Goal: Information Seeking & Learning: Learn about a topic

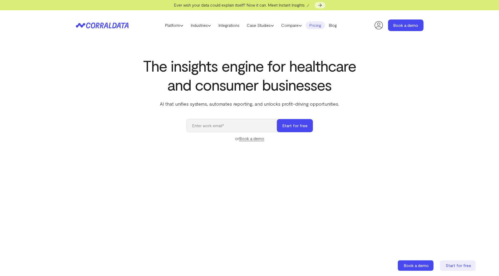
click at [312, 28] on link "Pricing" at bounding box center [314, 25] width 19 height 8
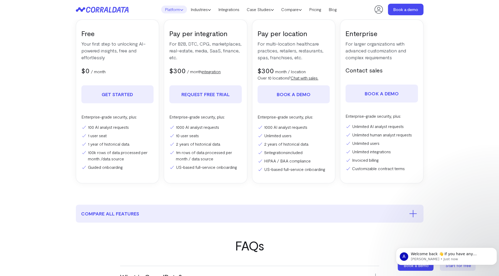
click at [171, 11] on link "Platform" at bounding box center [174, 10] width 26 height 8
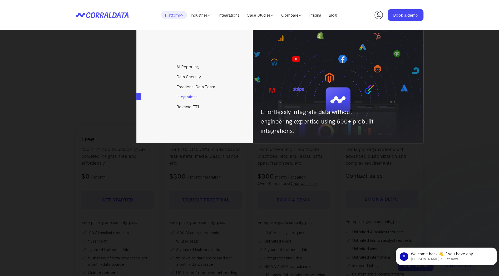
click at [190, 98] on link "Integrations" at bounding box center [194, 97] width 117 height 10
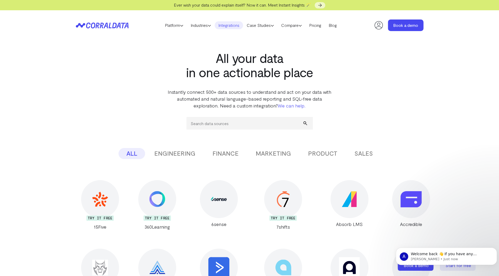
click at [221, 153] on button "FINANCE" at bounding box center [226, 153] width 42 height 11
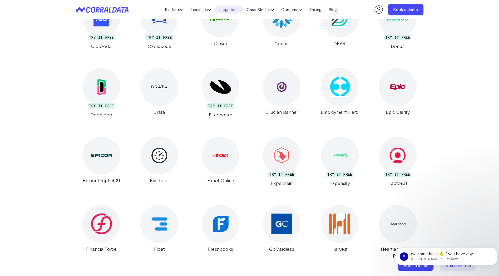
scroll to position [515, 0]
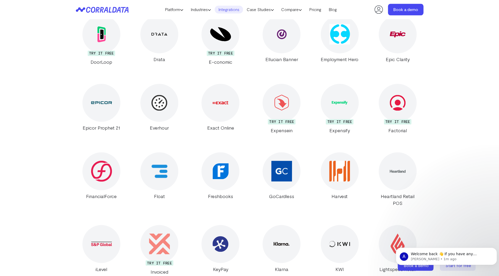
click at [155, 166] on img at bounding box center [159, 171] width 16 height 14
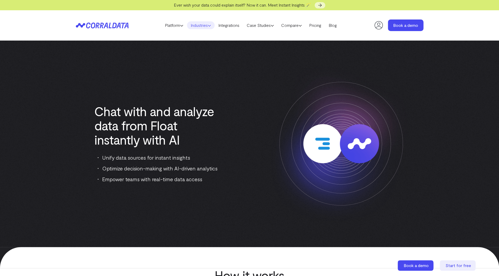
click at [198, 23] on link "Industries" at bounding box center [201, 25] width 28 height 8
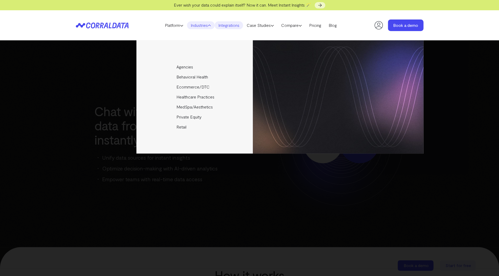
click at [235, 27] on link "Integrations" at bounding box center [229, 25] width 28 height 8
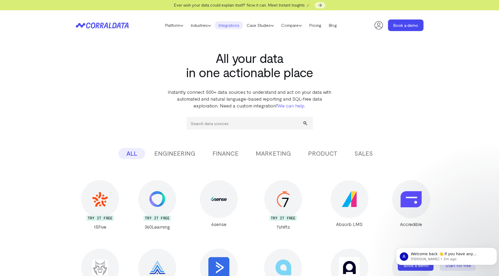
click at [265, 153] on button "MARKETING" at bounding box center [273, 153] width 51 height 11
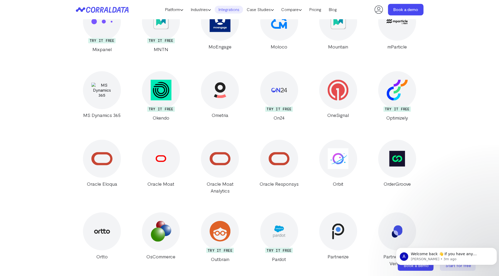
scroll to position [2227, 0]
